Goal: Use online tool/utility: Utilize a website feature to perform a specific function

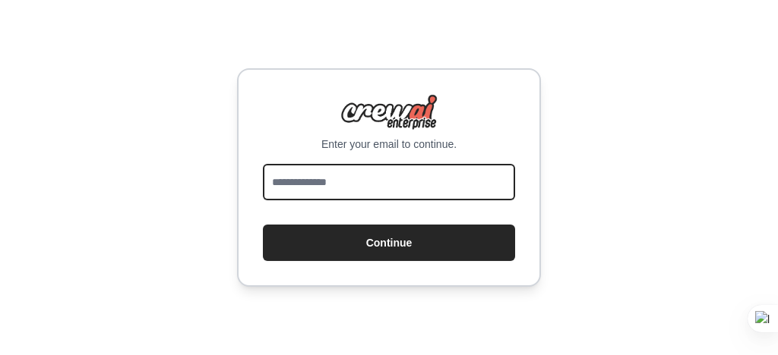
drag, startPoint x: 3742, startPoint y: 1, endPoint x: 299, endPoint y: 181, distance: 3447.5
click at [300, 181] on input "email" at bounding box center [389, 182] width 252 height 36
click at [298, 179] on input "email" at bounding box center [389, 182] width 252 height 36
click at [295, 178] on input "email" at bounding box center [389, 182] width 252 height 36
click at [311, 179] on input "email" at bounding box center [389, 182] width 252 height 36
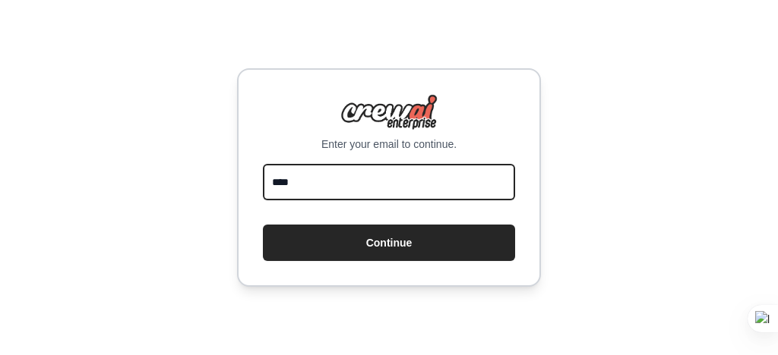
type input "**********"
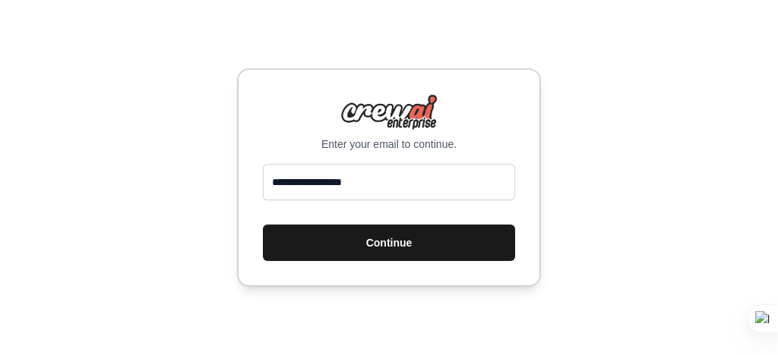
click at [390, 244] on button "Continue" at bounding box center [389, 243] width 252 height 36
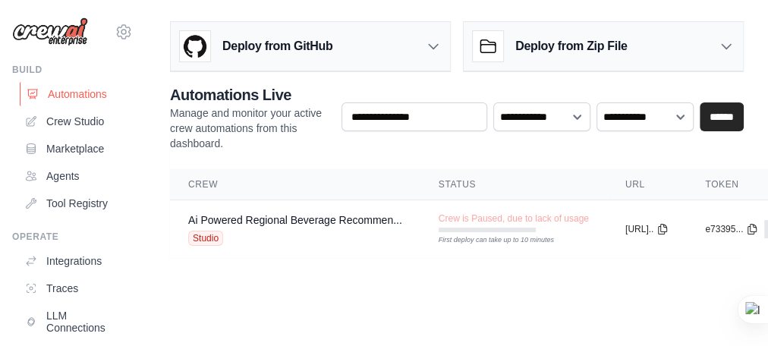
click at [69, 93] on link "Automations" at bounding box center [77, 94] width 115 height 24
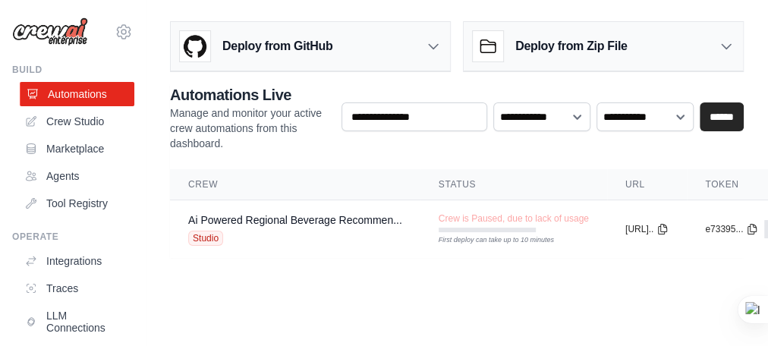
click at [63, 93] on link "Automations" at bounding box center [77, 94] width 115 height 24
click at [60, 175] on link "Agents" at bounding box center [77, 176] width 115 height 24
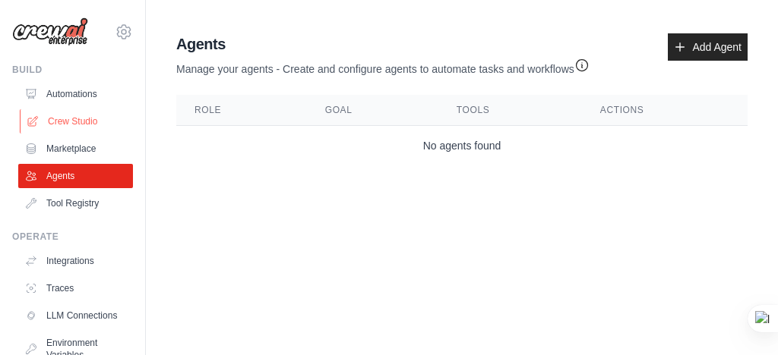
click at [55, 121] on link "Crew Studio" at bounding box center [77, 121] width 115 height 24
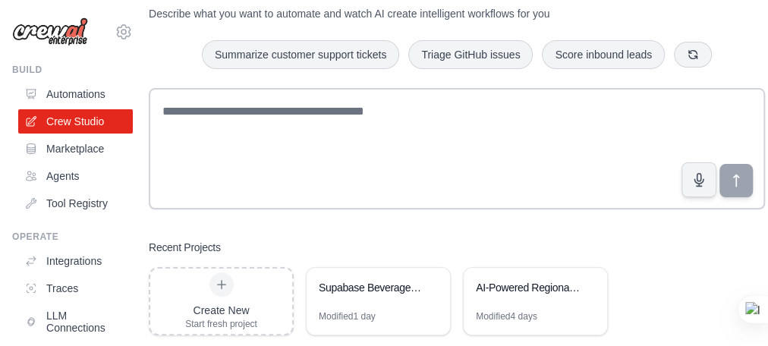
scroll to position [85, 0]
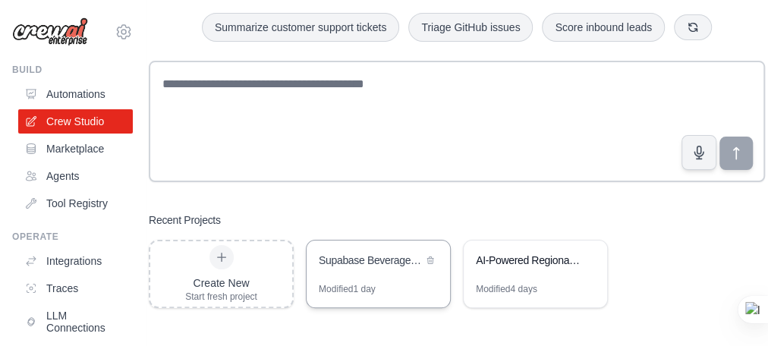
click at [355, 261] on div "Supabase Beverage App Integration" at bounding box center [371, 260] width 104 height 15
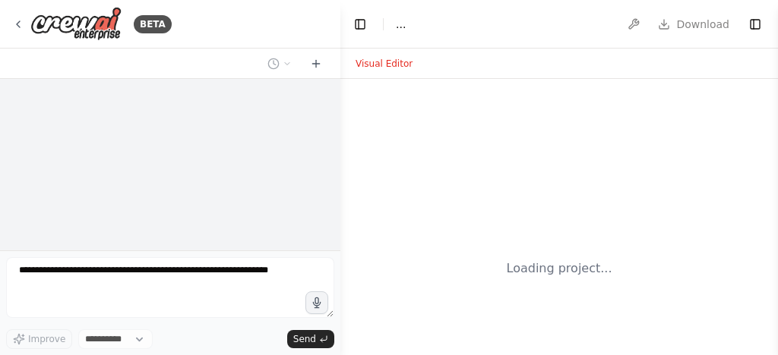
select select "****"
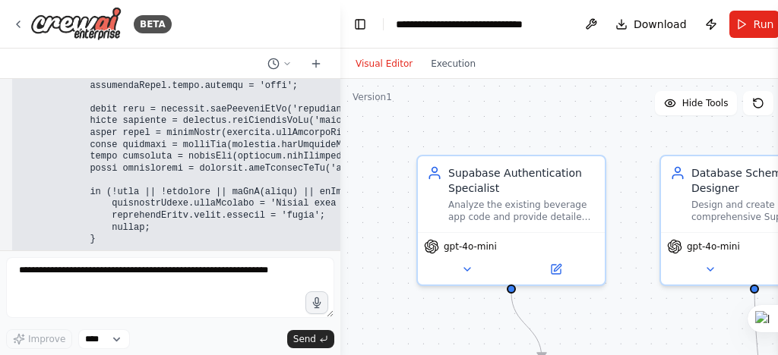
scroll to position [204680, 0]
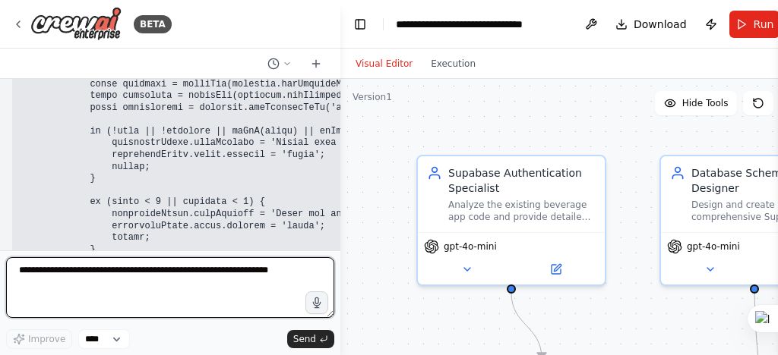
click at [28, 273] on textarea at bounding box center [170, 287] width 328 height 61
paste textarea "**********"
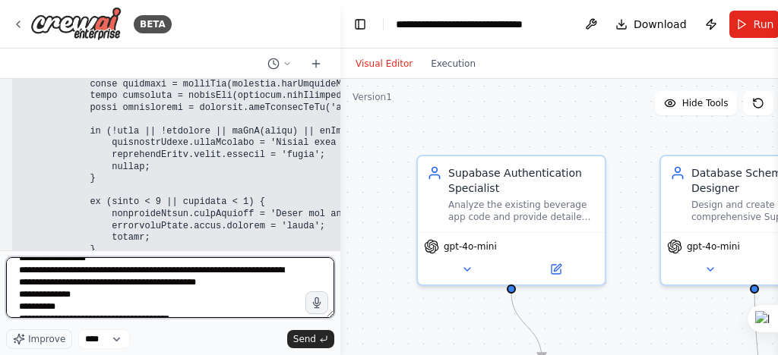
scroll to position [711, 0]
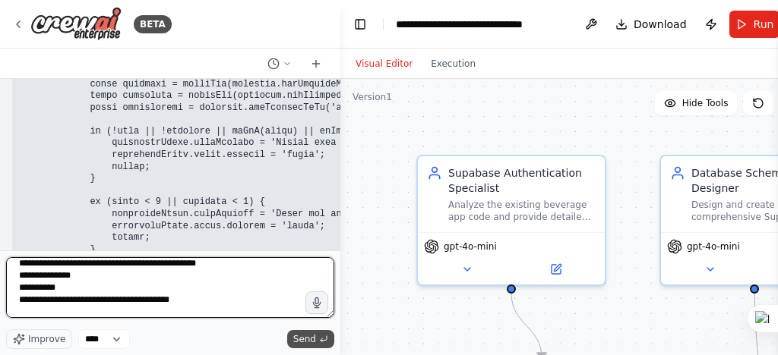
type textarea "**********"
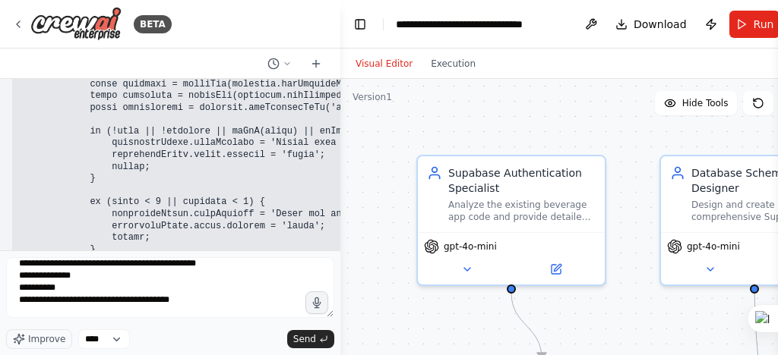
drag, startPoint x: 304, startPoint y: 336, endPoint x: 254, endPoint y: 295, distance: 64.9
click at [304, 337] on span "Send" at bounding box center [304, 339] width 23 height 12
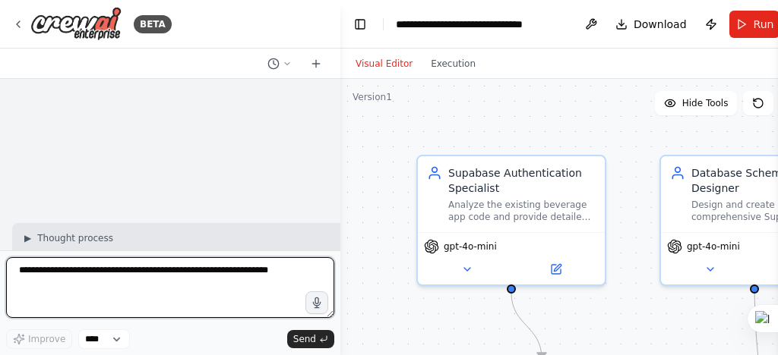
scroll to position [206503, 0]
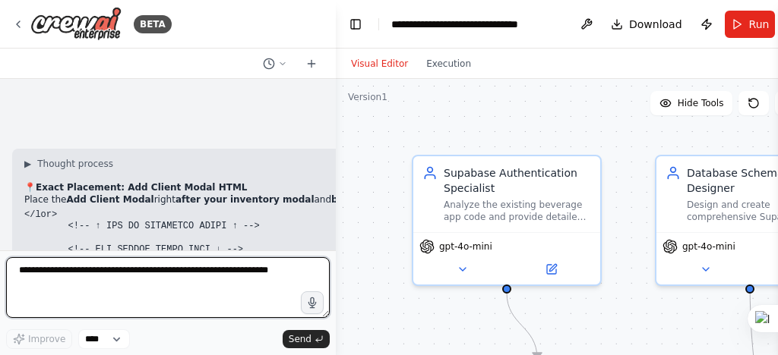
click at [336, 234] on div "BETA Hello! I'm the CrewAI assistant. What kind of automation do you want to bu…" at bounding box center [389, 177] width 778 height 355
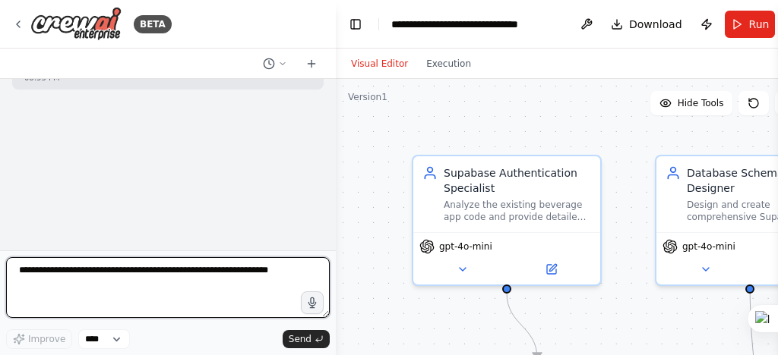
scroll to position [204733, 0]
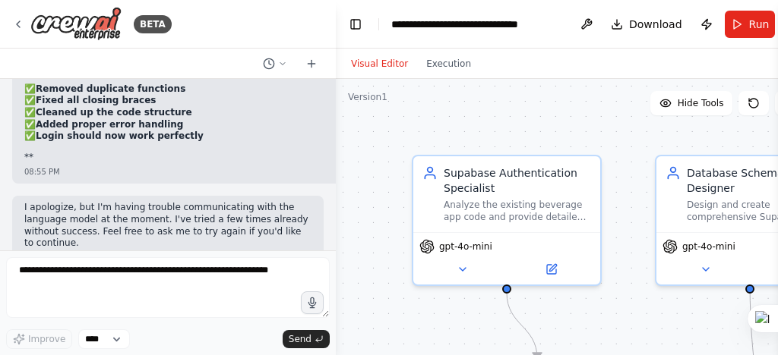
scroll to position [205714, 0]
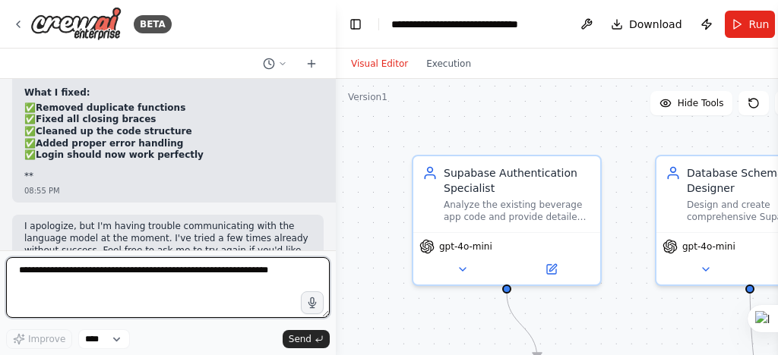
click at [17, 266] on textarea at bounding box center [167, 287] width 323 height 61
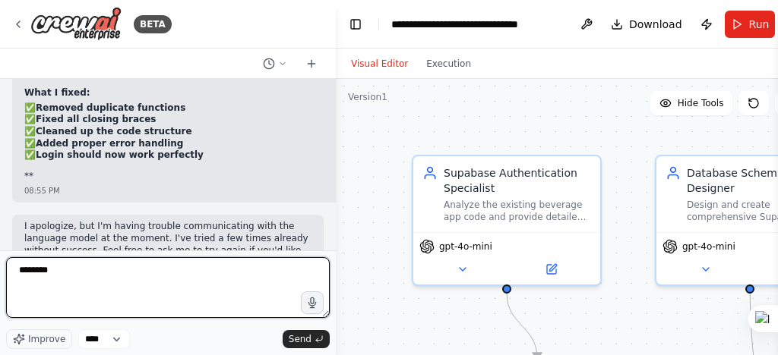
type textarea "********"
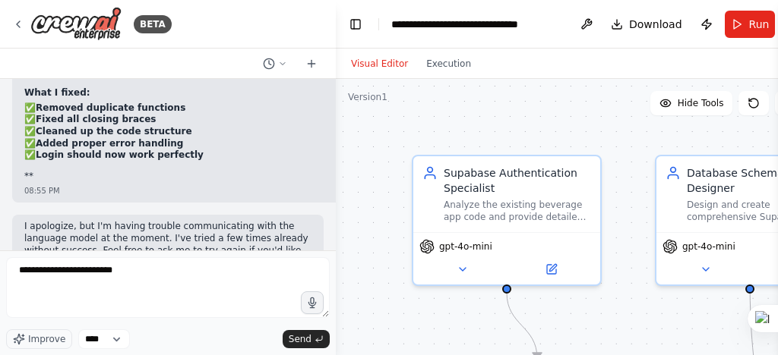
click at [92, 271] on textarea "**********" at bounding box center [167, 287] width 323 height 61
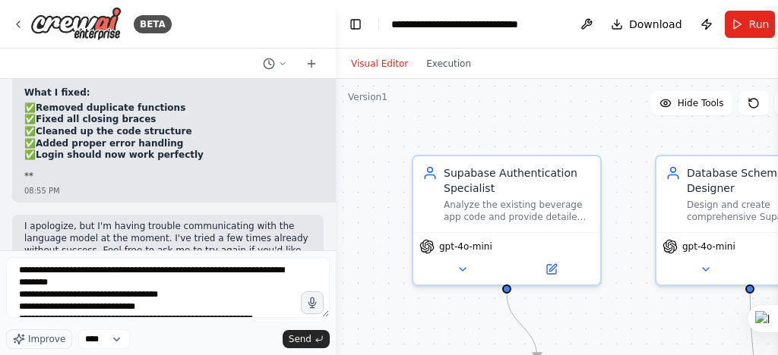
scroll to position [1453, 0]
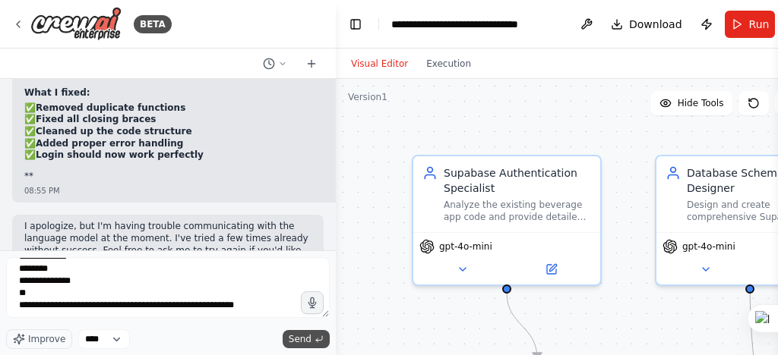
type textarea "**********"
click at [302, 339] on span "Send" at bounding box center [300, 339] width 23 height 12
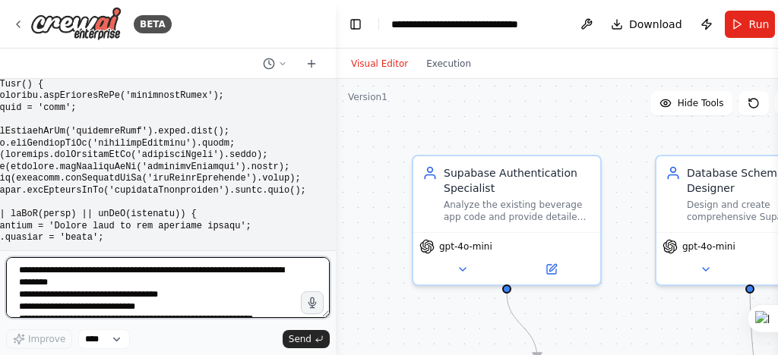
scroll to position [207891, 0]
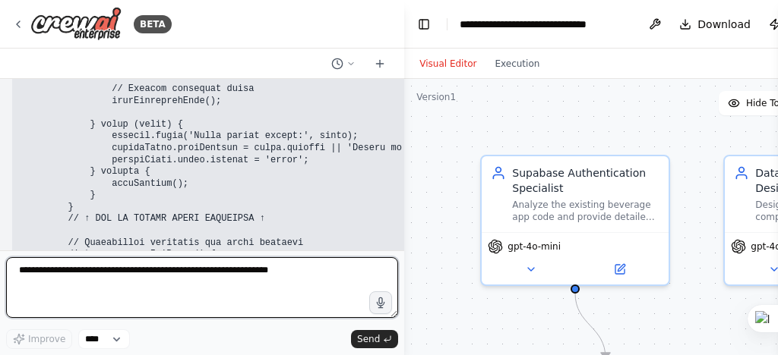
scroll to position [208570, 0]
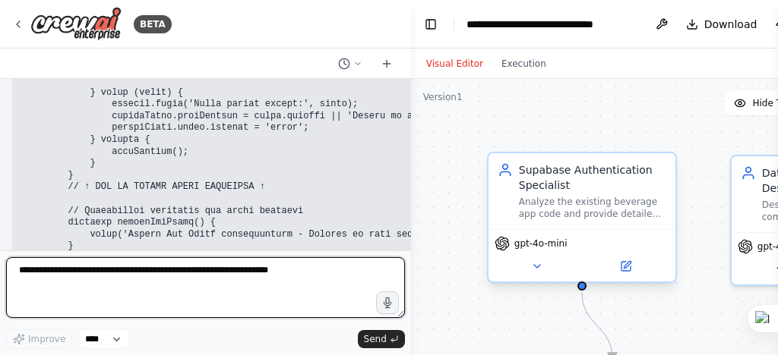
drag, startPoint x: 333, startPoint y: 169, endPoint x: 520, endPoint y: 175, distance: 186.9
click at [539, 182] on div "BETA Hello! I'm the CrewAI assistant. What kind of automation do you want to bu…" at bounding box center [389, 177] width 778 height 355
drag, startPoint x: 409, startPoint y: 150, endPoint x: 506, endPoint y: 157, distance: 98.2
click at [506, 157] on div "BETA Hello! I'm the CrewAI assistant. What kind of automation do you want to bu…" at bounding box center [389, 177] width 778 height 355
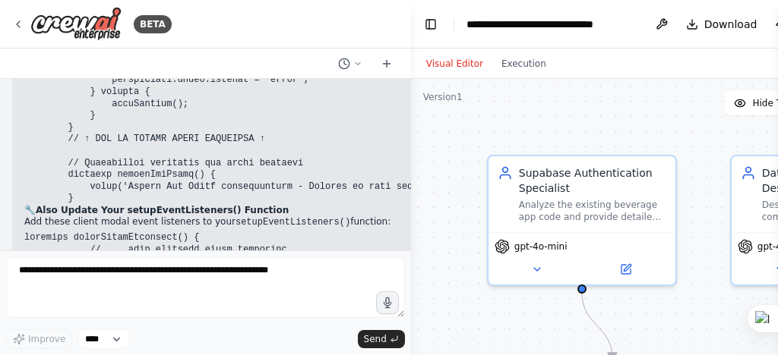
scroll to position [208631, 0]
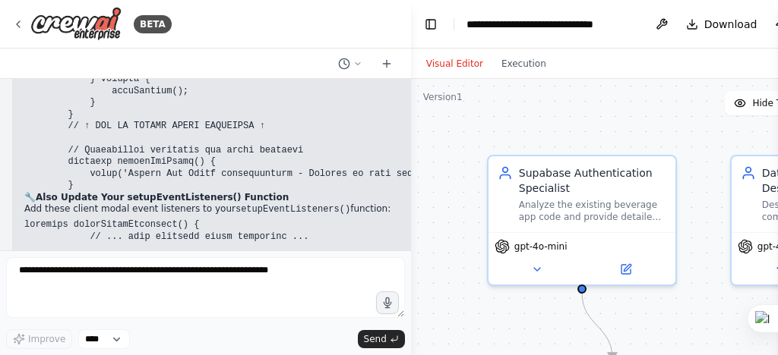
drag, startPoint x: 84, startPoint y: 154, endPoint x: 260, endPoint y: 151, distance: 176.2
copy code "// CLIENT MODAL EVENTS - ADD THESE ↓ const closeClient = document.getElementByI…"
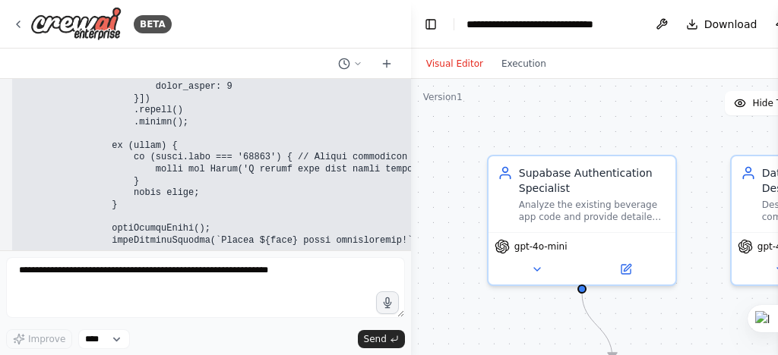
scroll to position [208266, 0]
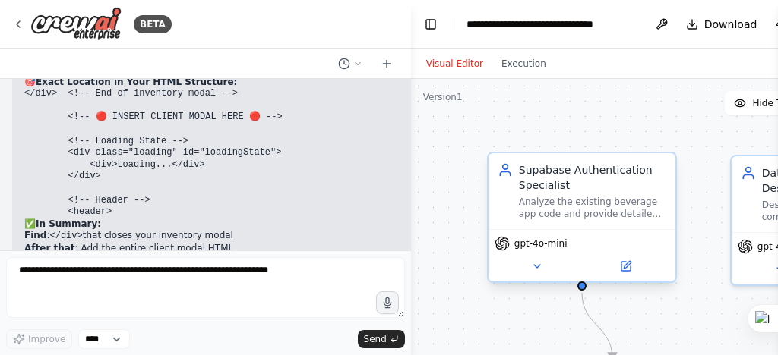
scroll to position [205958, 0]
drag, startPoint x: 409, startPoint y: 145, endPoint x: 491, endPoint y: 152, distance: 81.5
click at [522, 161] on div "BETA Hello! I'm the CrewAI assistant. What kind of automation do you want to bu…" at bounding box center [389, 177] width 778 height 355
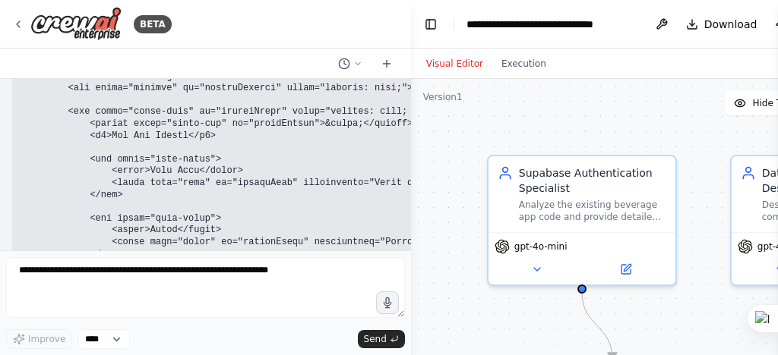
scroll to position [205350, 0]
